Goal: Information Seeking & Learning: Check status

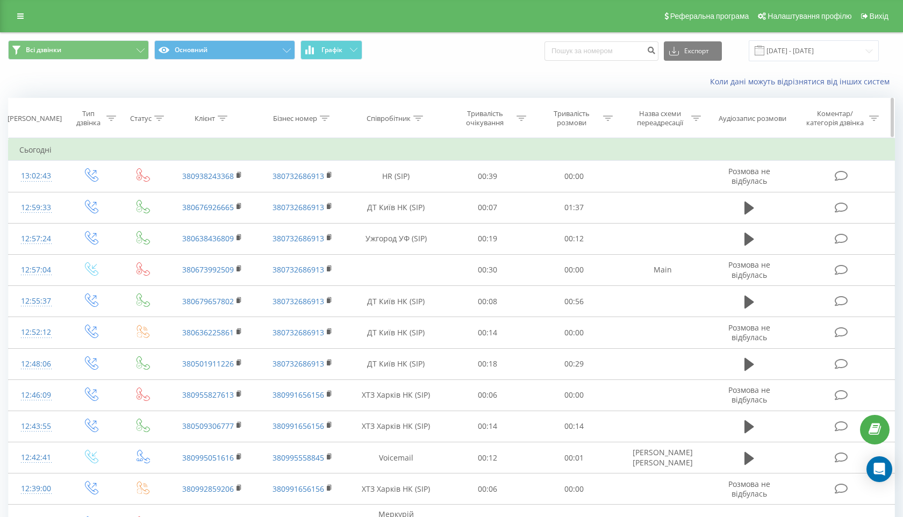
click at [419, 118] on icon at bounding box center [418, 118] width 10 height 5
click at [385, 192] on input "text" at bounding box center [396, 195] width 95 height 19
type input "полтава"
click at [412, 218] on span "OK" at bounding box center [419, 216] width 30 height 17
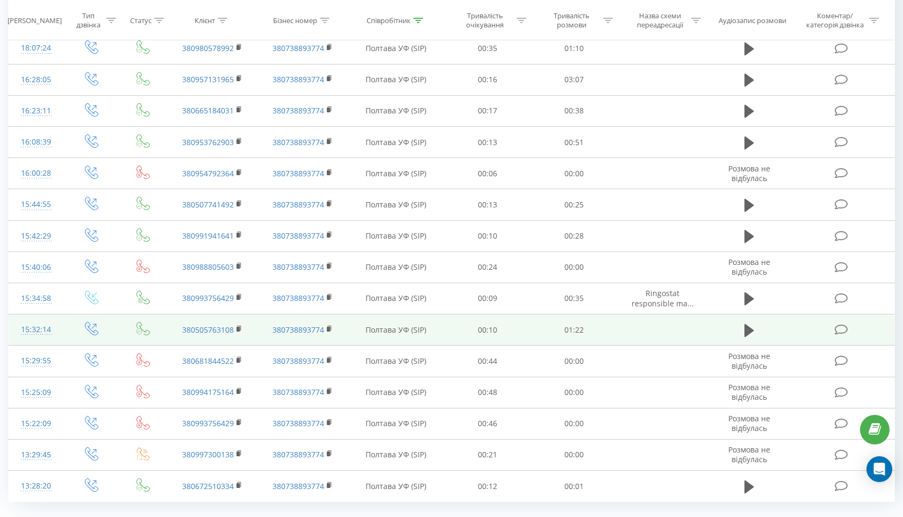
scroll to position [488, 0]
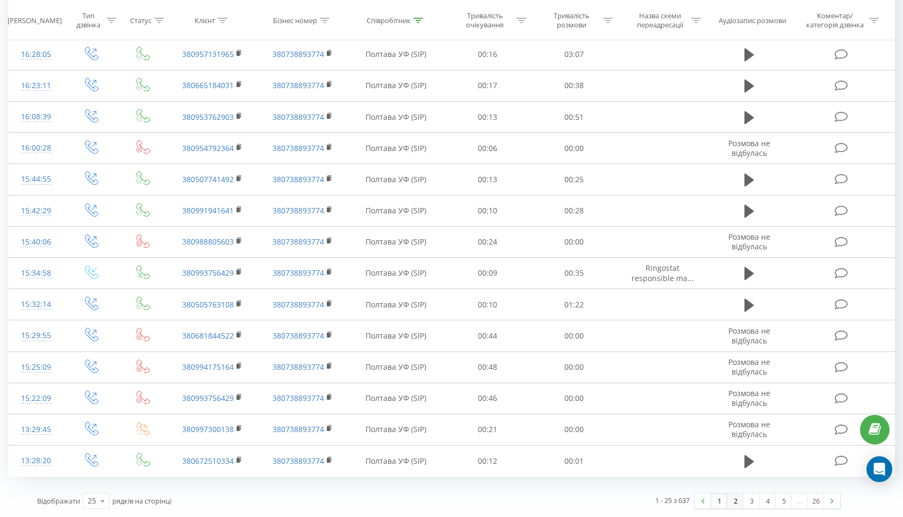
click at [733, 502] on link "2" at bounding box center [735, 500] width 16 height 15
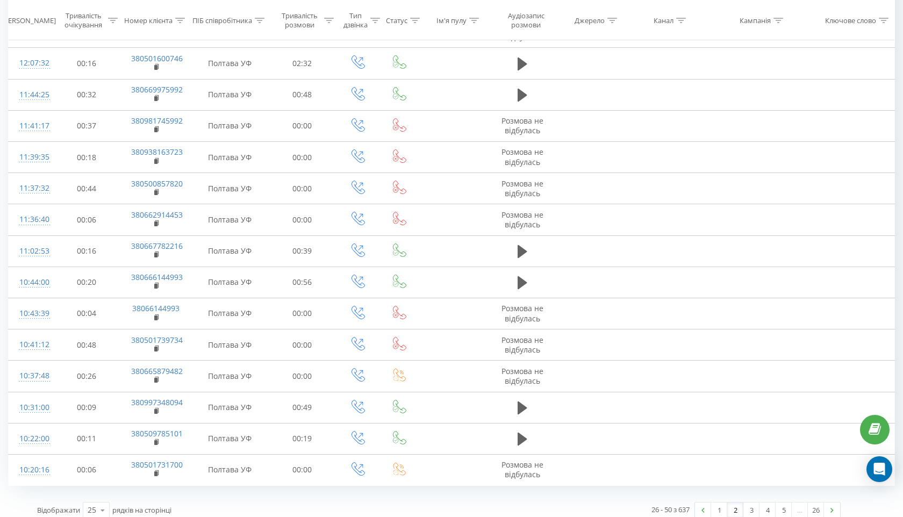
scroll to position [466, 0]
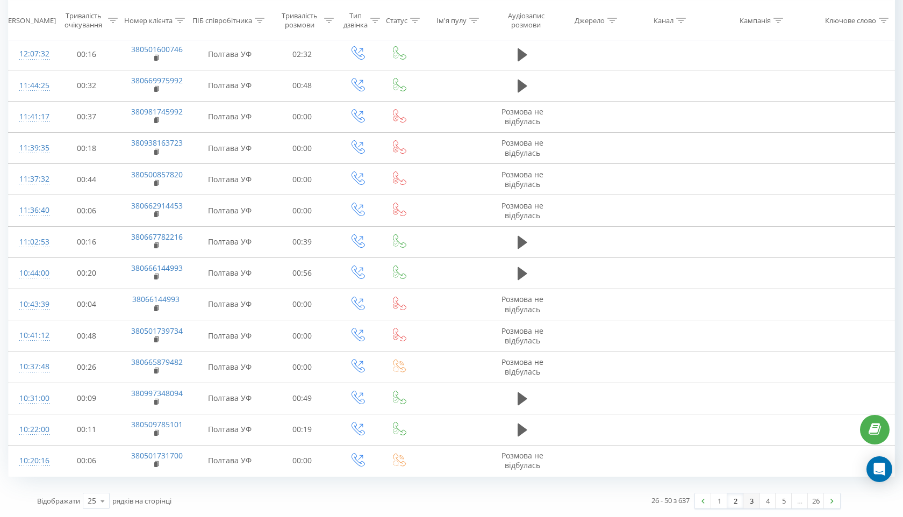
click at [749, 504] on link "3" at bounding box center [751, 500] width 16 height 15
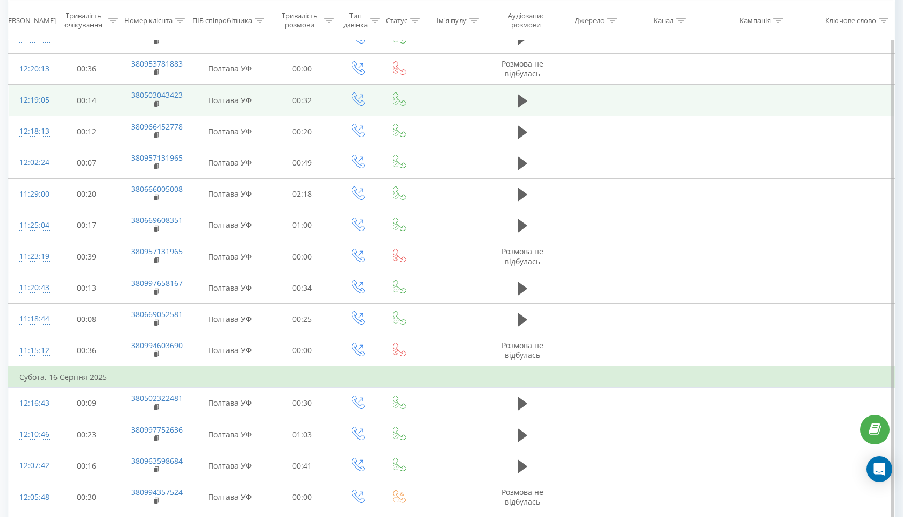
scroll to position [531, 0]
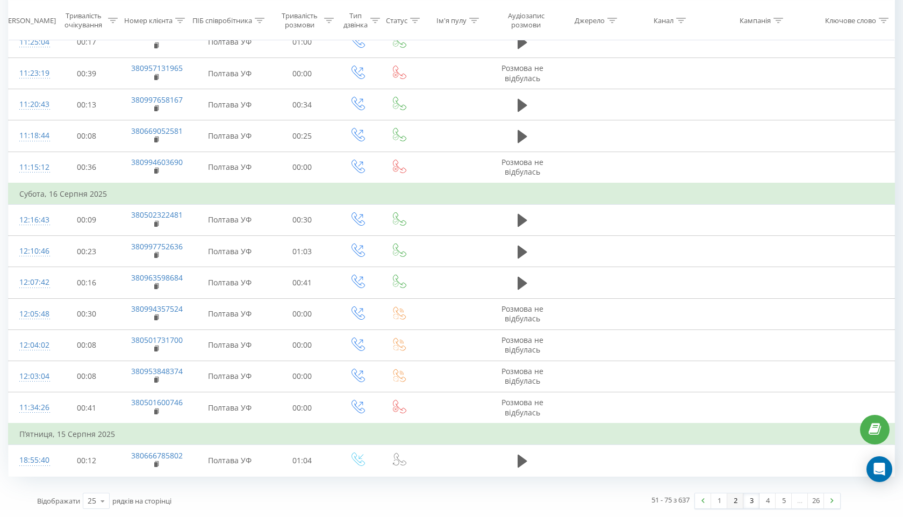
click at [733, 503] on link "2" at bounding box center [735, 500] width 16 height 15
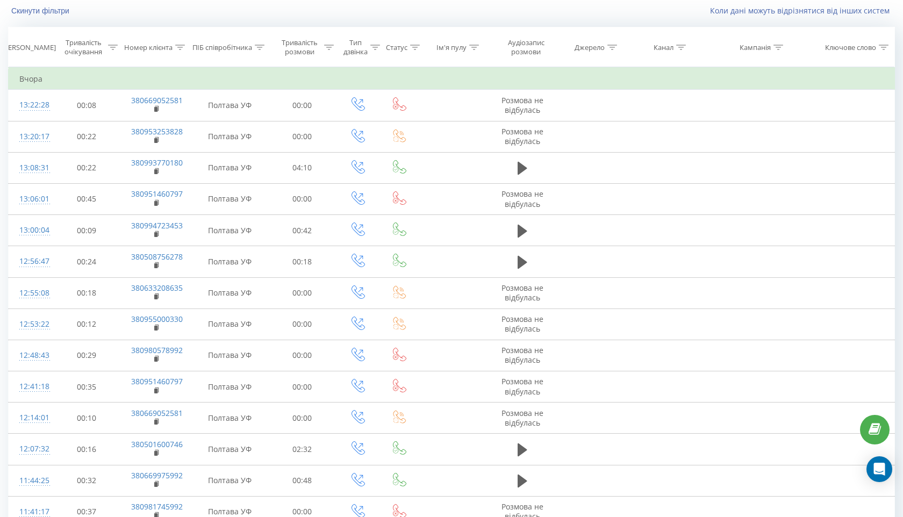
scroll to position [466, 0]
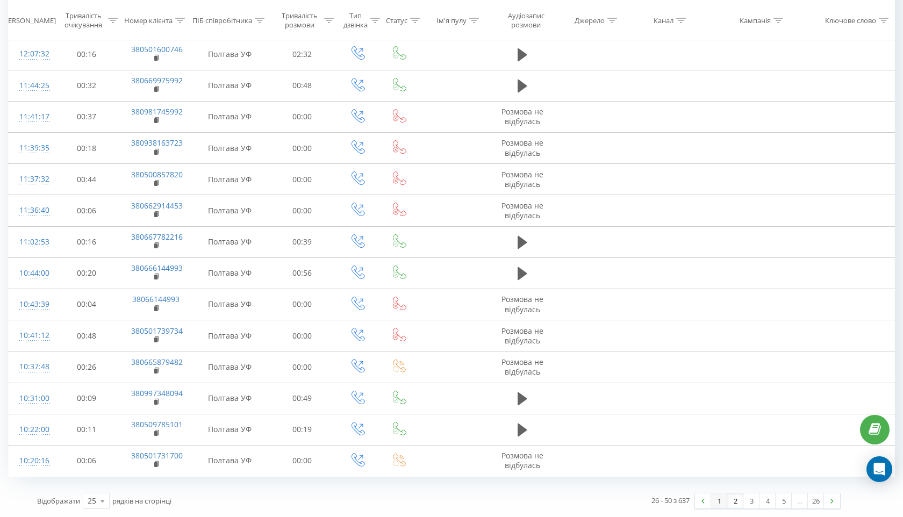
click at [719, 500] on link "1" at bounding box center [719, 500] width 16 height 15
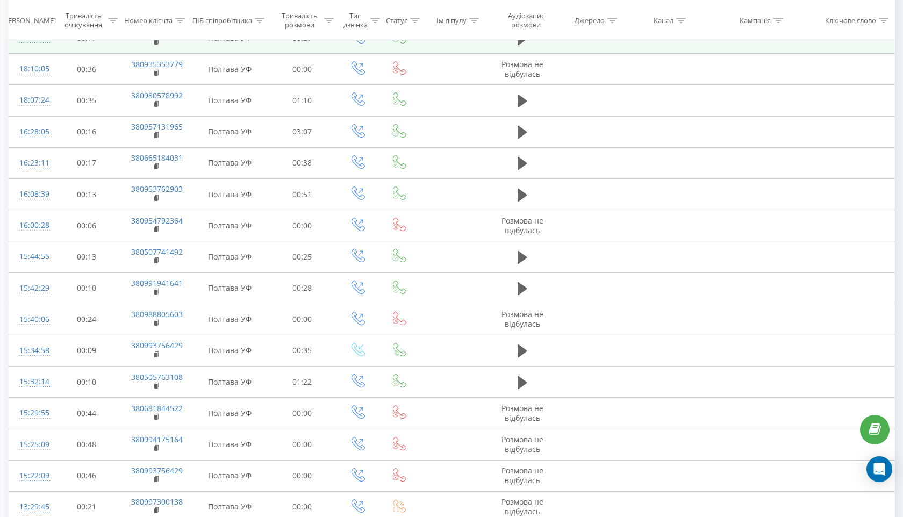
scroll to position [488, 0]
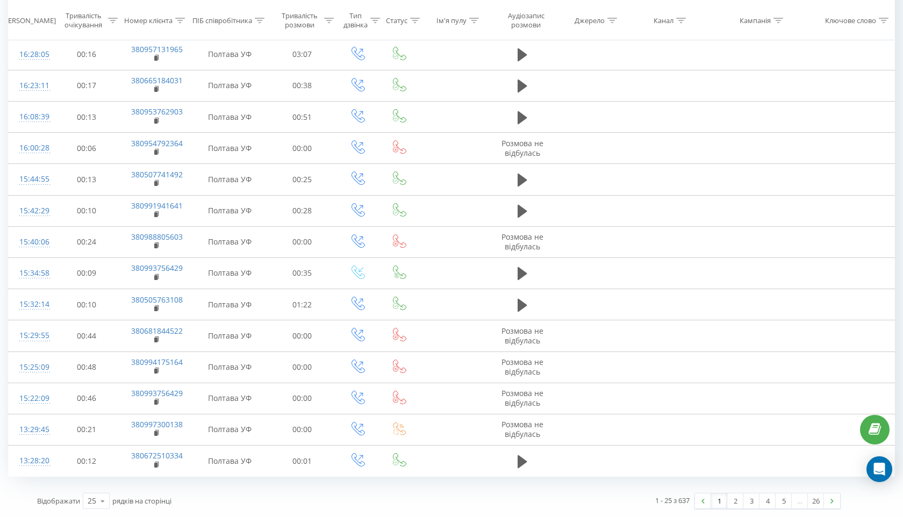
click at [719, 499] on link "1" at bounding box center [719, 500] width 16 height 15
click at [733, 503] on link "2" at bounding box center [735, 500] width 16 height 15
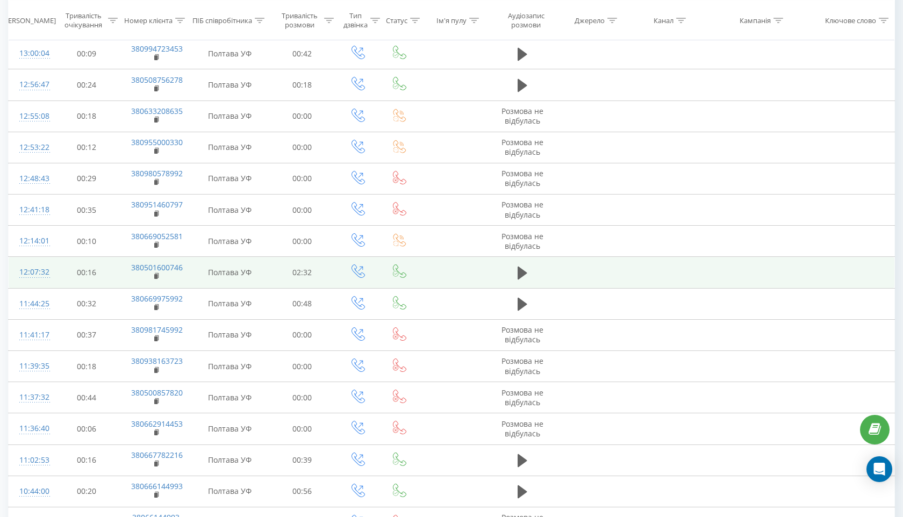
scroll to position [466, 0]
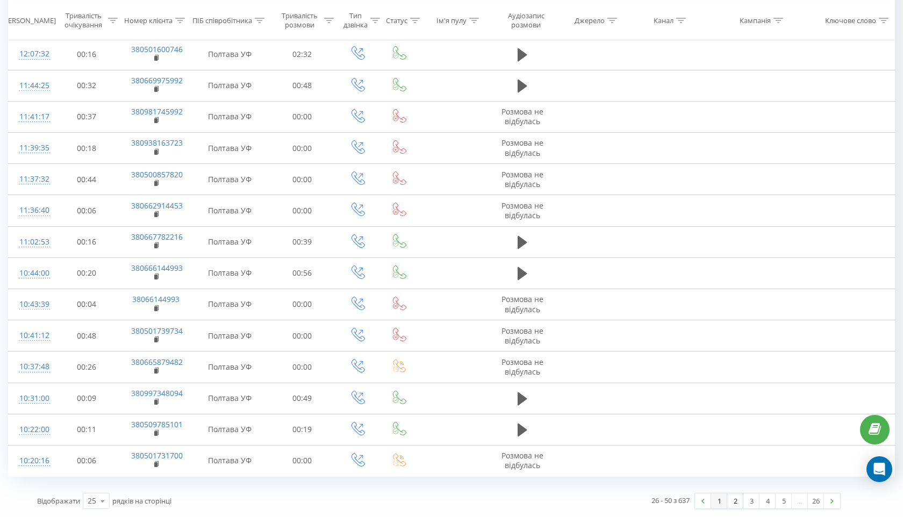
click at [721, 505] on link "1" at bounding box center [719, 500] width 16 height 15
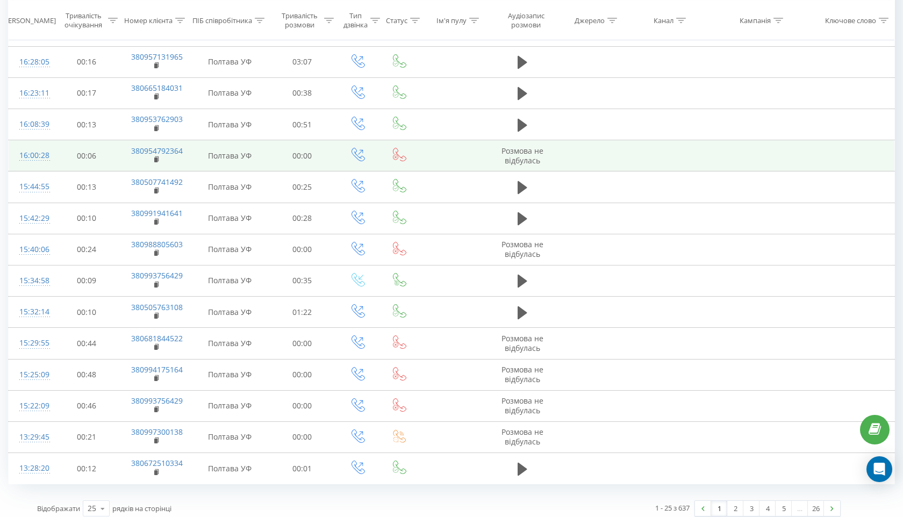
scroll to position [488, 0]
